Goal: Information Seeking & Learning: Understand process/instructions

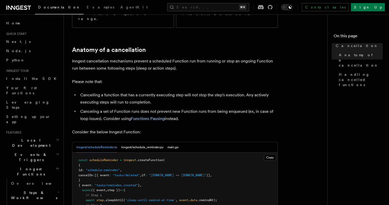
scroll to position [163, 0]
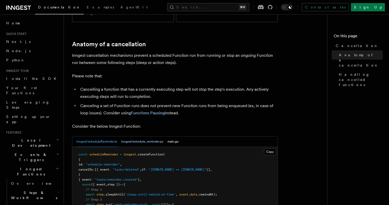
click at [133, 137] on button "inngest/schedule_reminder.py" at bounding box center [142, 142] width 42 height 11
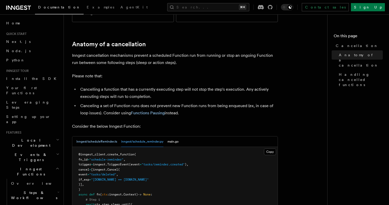
click at [105, 137] on button "inngest/scheduleReminder.ts" at bounding box center [96, 142] width 41 height 11
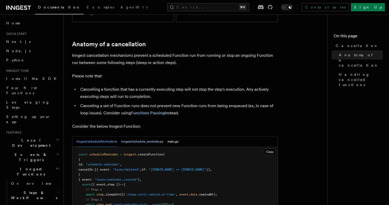
click at [139, 137] on button "inngest/schedule_reminder.py" at bounding box center [142, 142] width 42 height 11
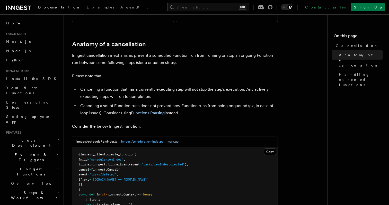
click at [175, 137] on button "main.go" at bounding box center [173, 142] width 11 height 11
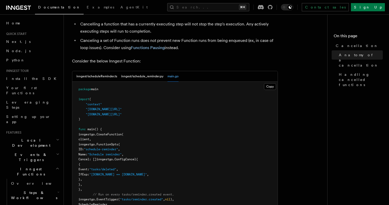
scroll to position [235, 0]
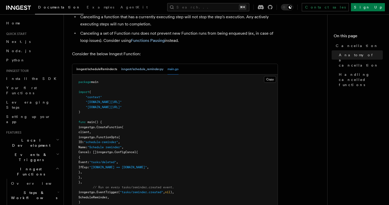
click at [139, 64] on button "inngest/schedule_reminder.py" at bounding box center [142, 69] width 42 height 11
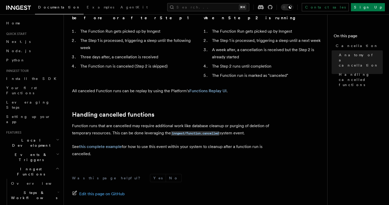
scroll to position [444, 0]
click at [109, 144] on link "this complete example" at bounding box center [100, 146] width 43 height 5
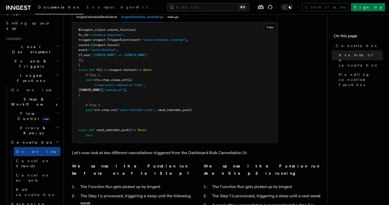
scroll to position [287, 0]
click at [350, 72] on span "Handling cancelled functions" at bounding box center [361, 79] width 44 height 15
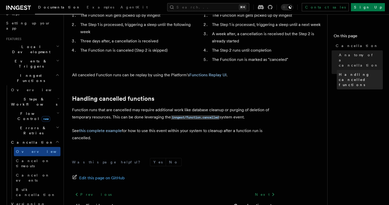
scroll to position [460, 0]
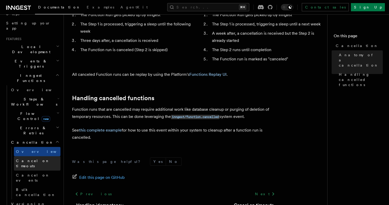
click at [43, 159] on span "Cancel on timeouts" at bounding box center [33, 163] width 34 height 9
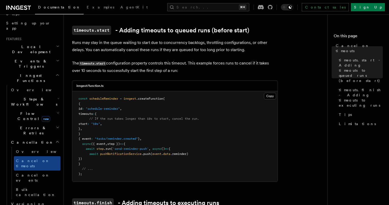
scroll to position [120, 0]
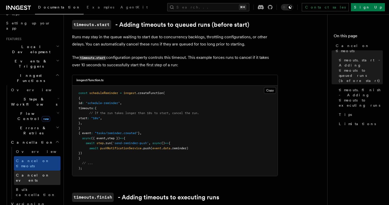
click at [53, 171] on link "Cancel on events" at bounding box center [37, 178] width 47 height 14
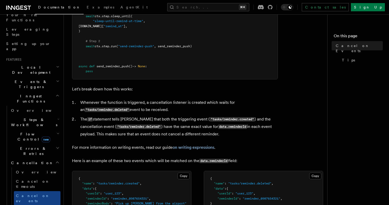
scroll to position [227, 0]
